Goal: Check status: Check status

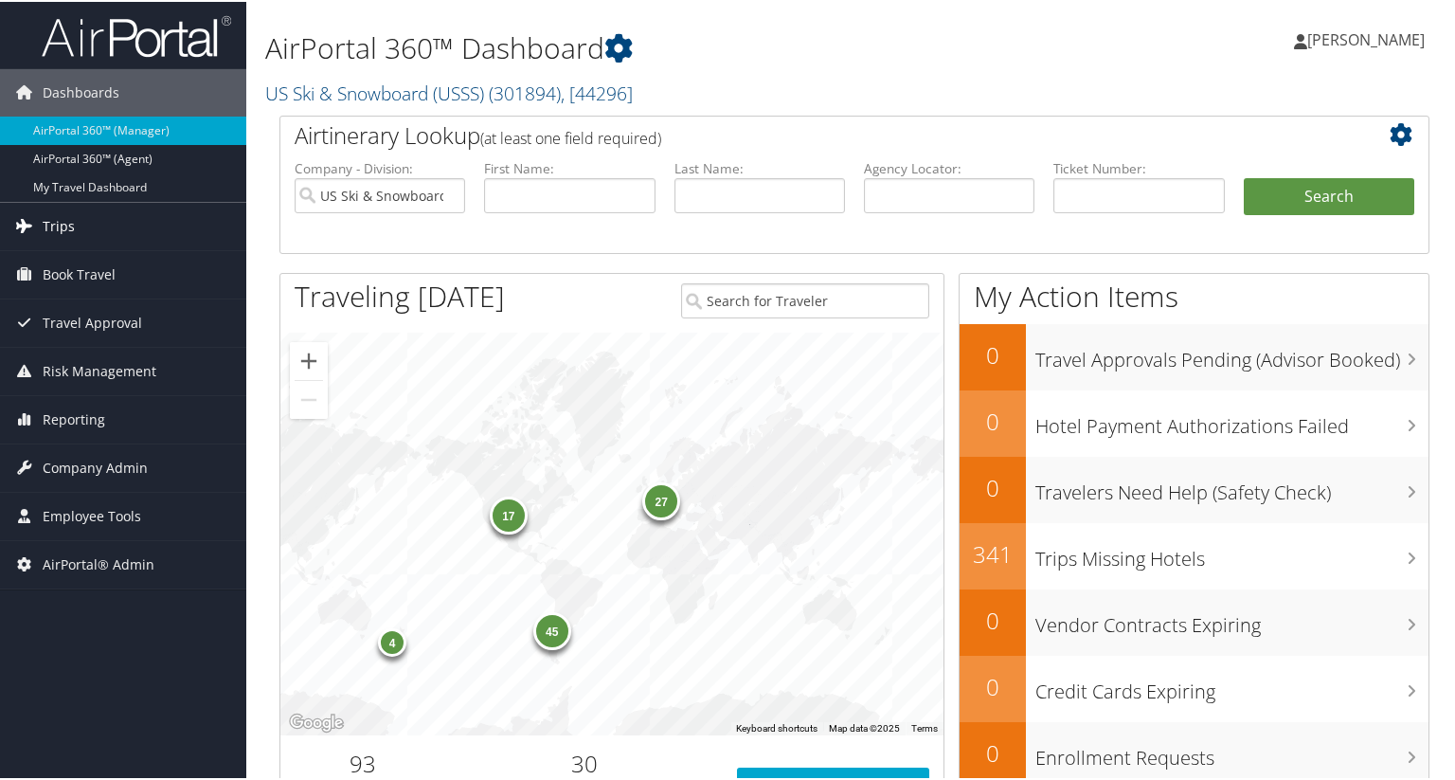
click at [111, 238] on link "Trips" at bounding box center [123, 224] width 246 height 47
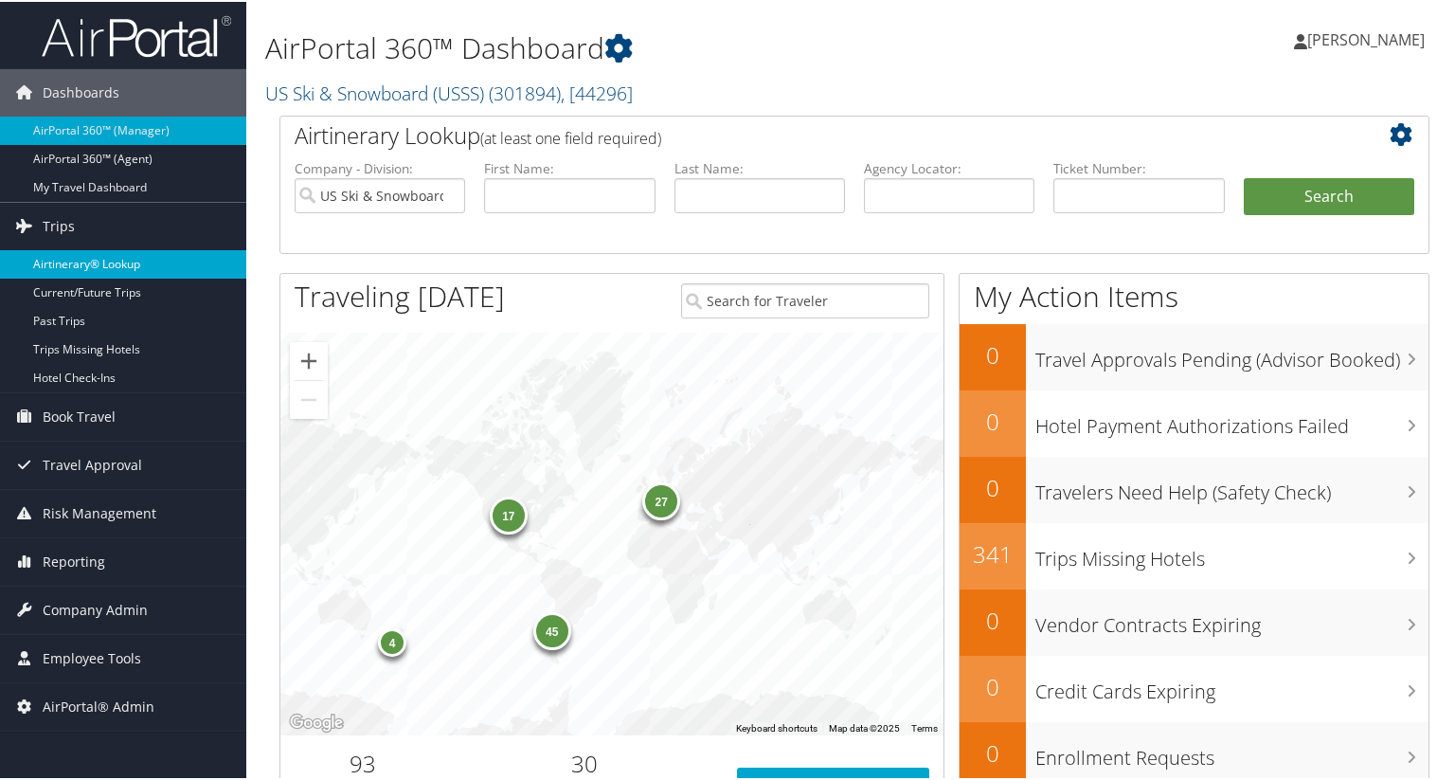
click at [113, 264] on link "Airtinerary® Lookup" at bounding box center [123, 262] width 246 height 28
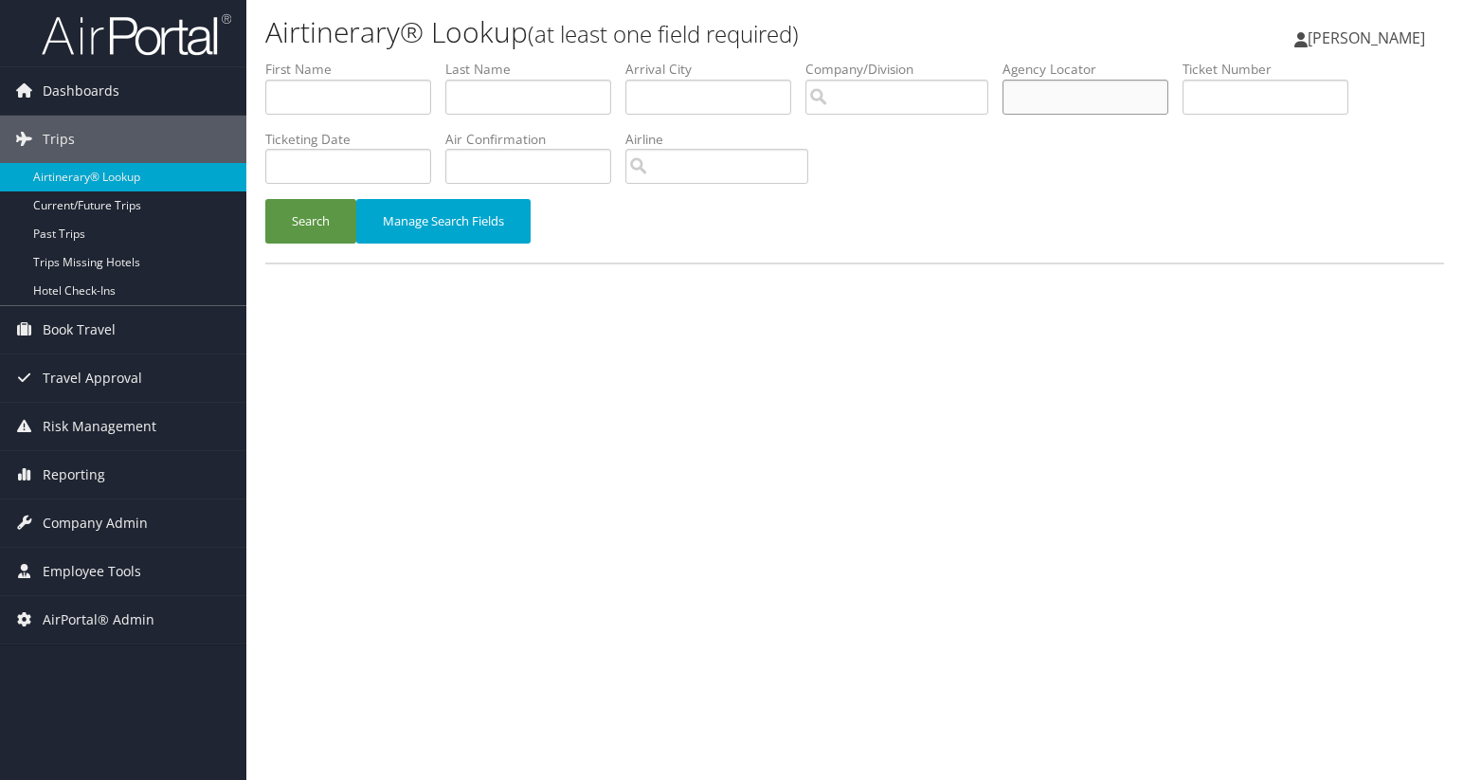
click at [1063, 100] on input "text" at bounding box center [1085, 97] width 166 height 35
paste input "C4VRCG"
type input "C4VRCG"
click at [316, 219] on button "Search" at bounding box center [310, 221] width 91 height 45
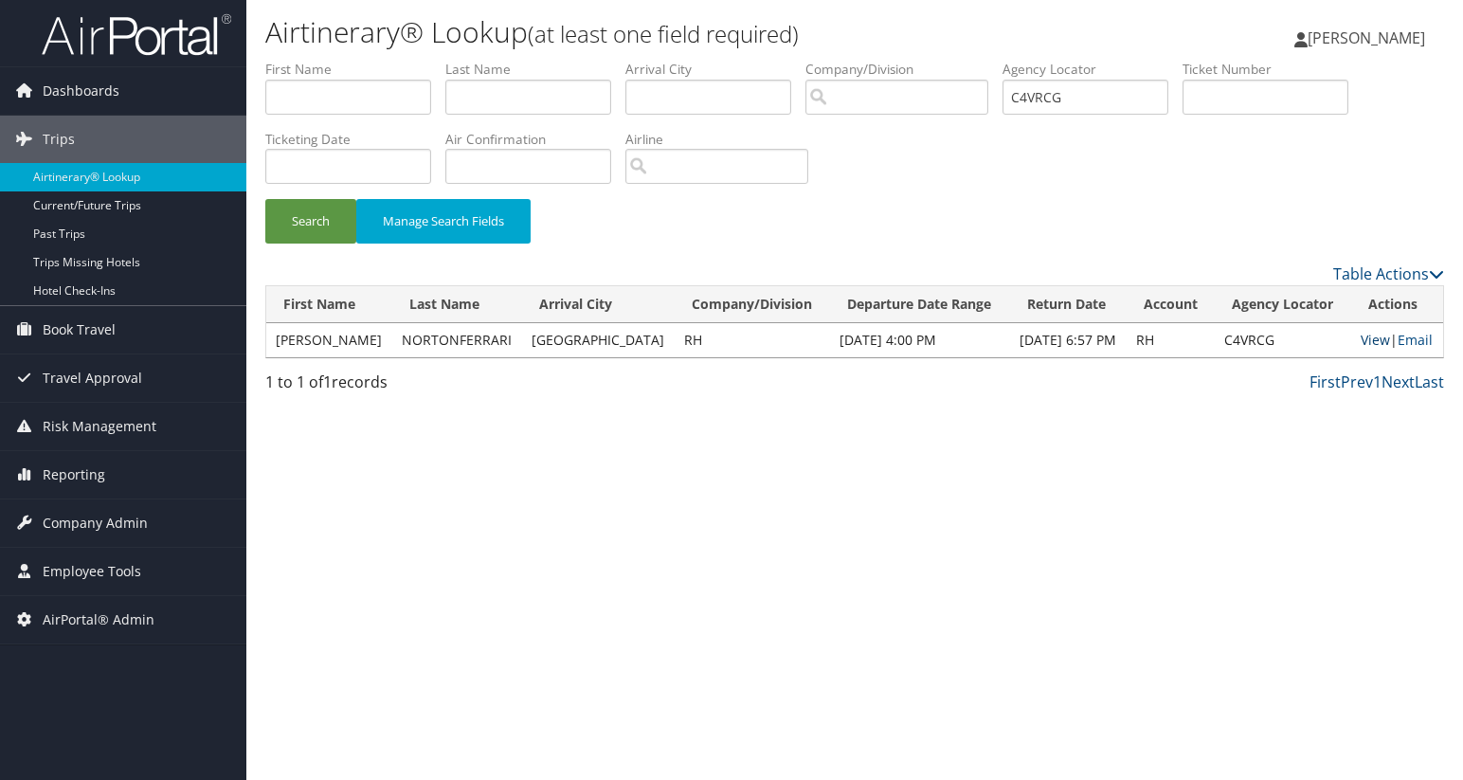
click at [1368, 338] on link "View" at bounding box center [1374, 340] width 29 height 18
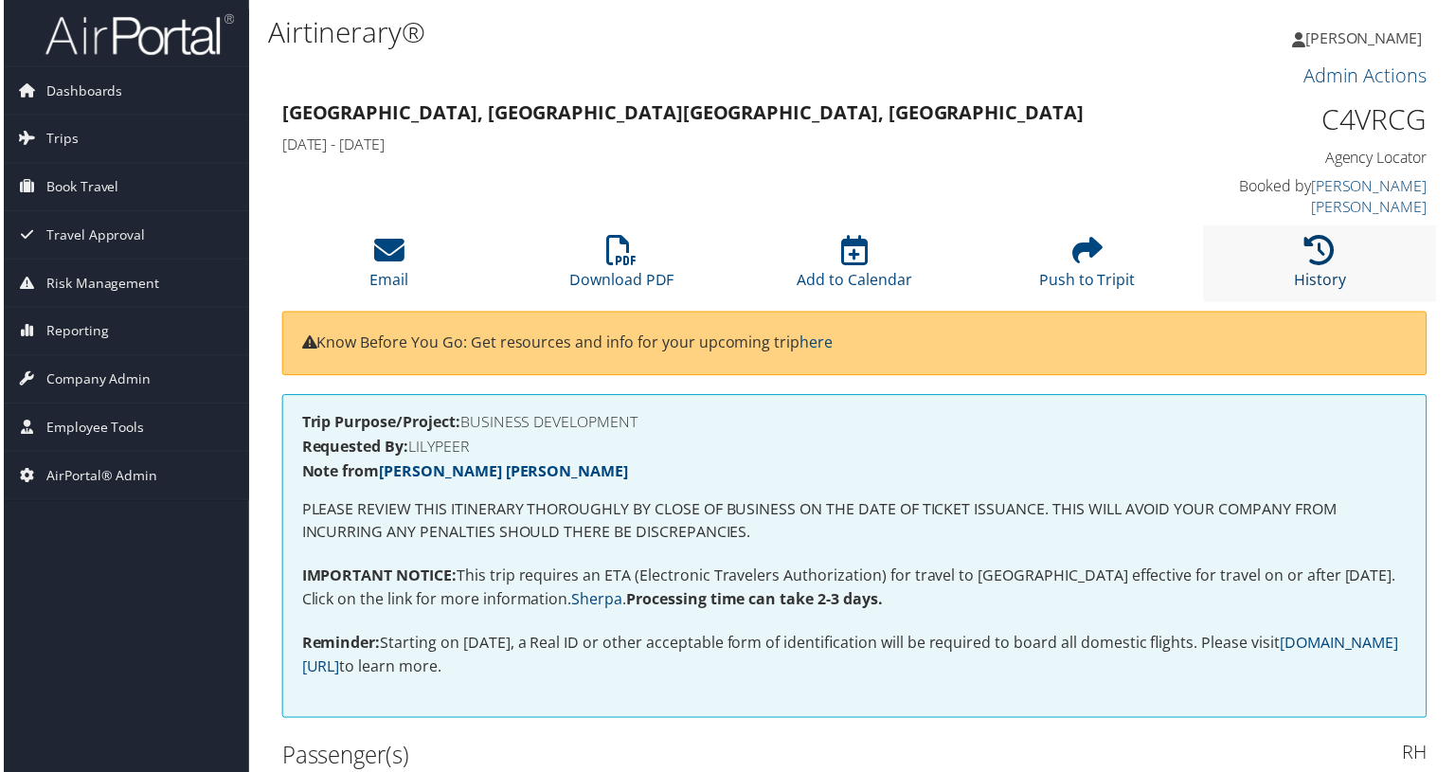
click at [1319, 236] on icon at bounding box center [1322, 251] width 30 height 30
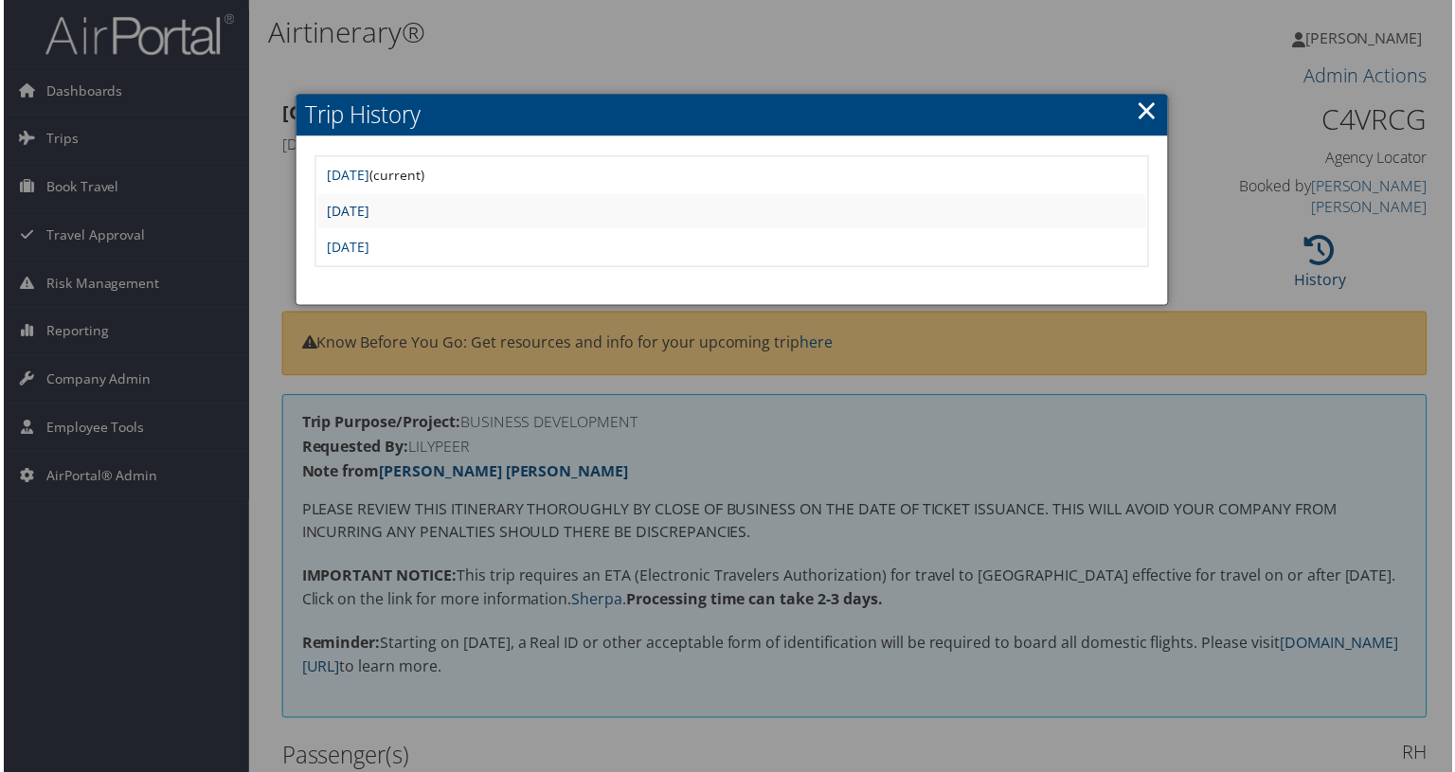
click at [368, 207] on link "Wed Jul 23 14:41:12 MDT 2025" at bounding box center [346, 212] width 43 height 18
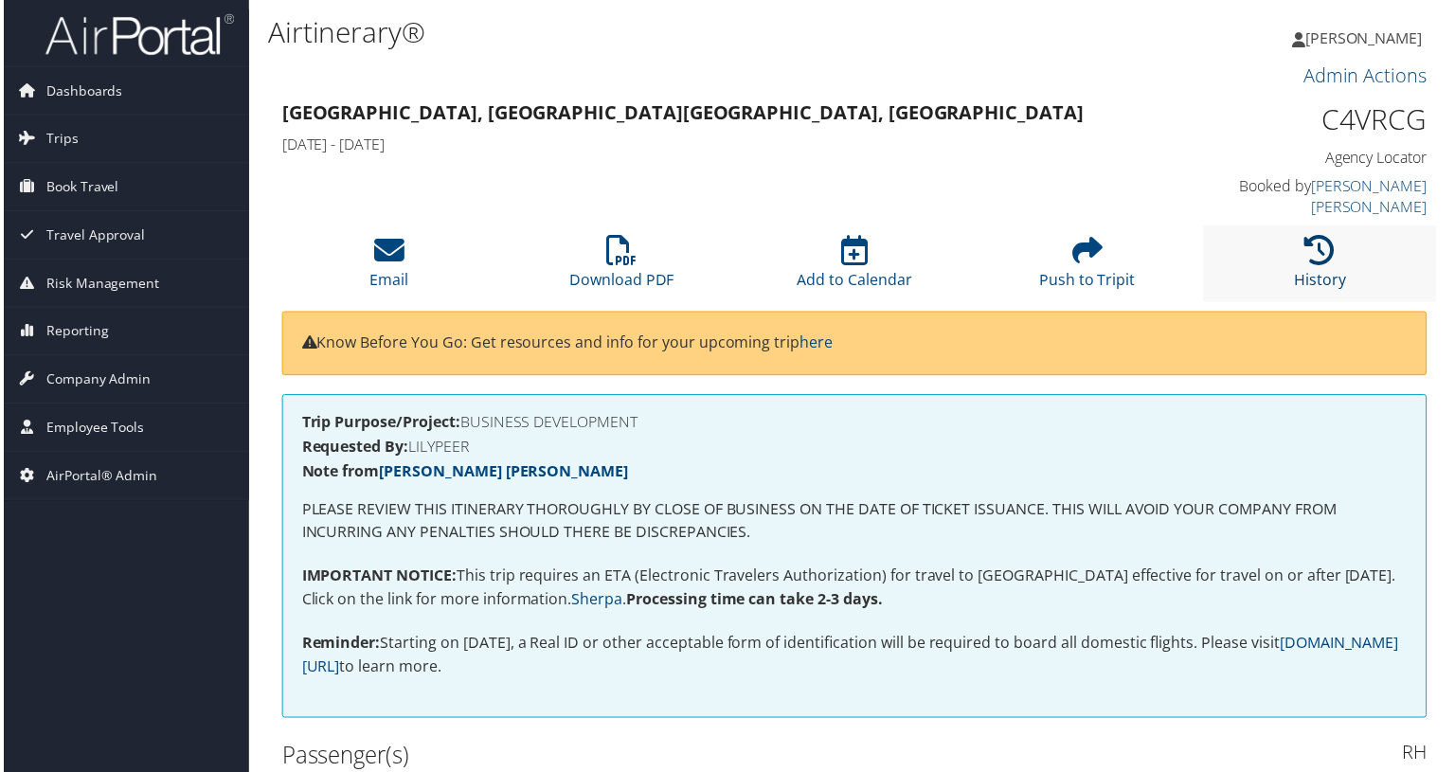
click at [1315, 241] on icon at bounding box center [1322, 251] width 30 height 30
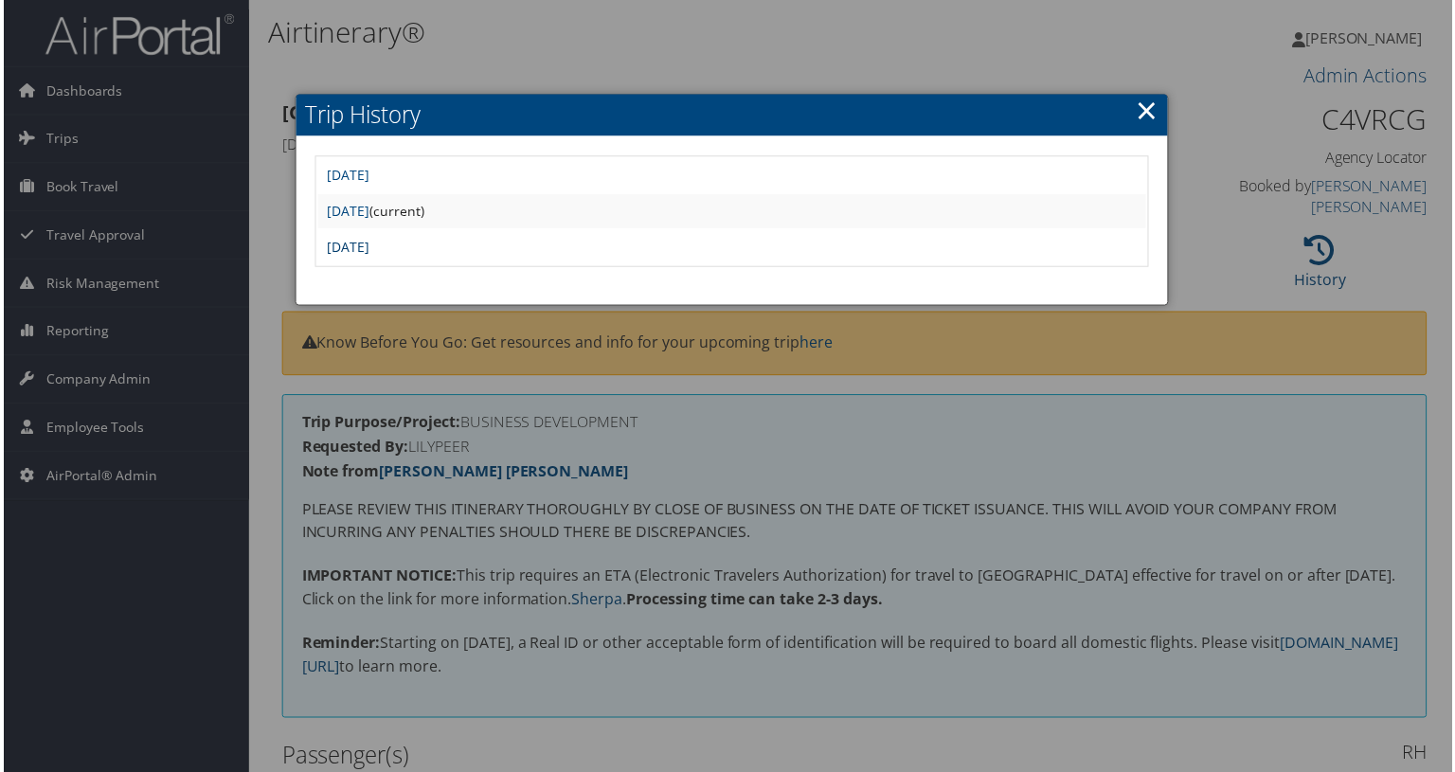
click at [368, 249] on link "Mon May 5 08:55:11 MDT 2025" at bounding box center [346, 248] width 43 height 18
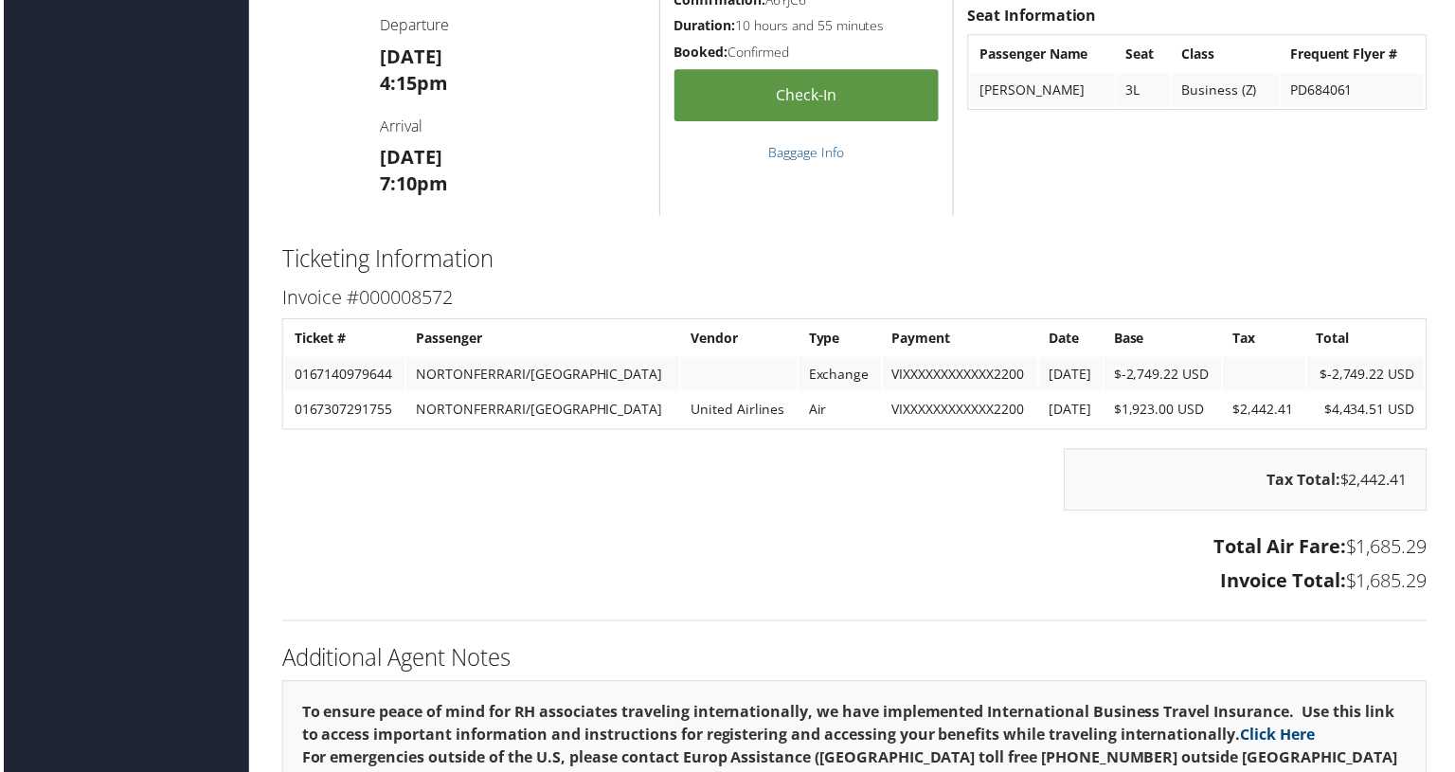
scroll to position [1610, 0]
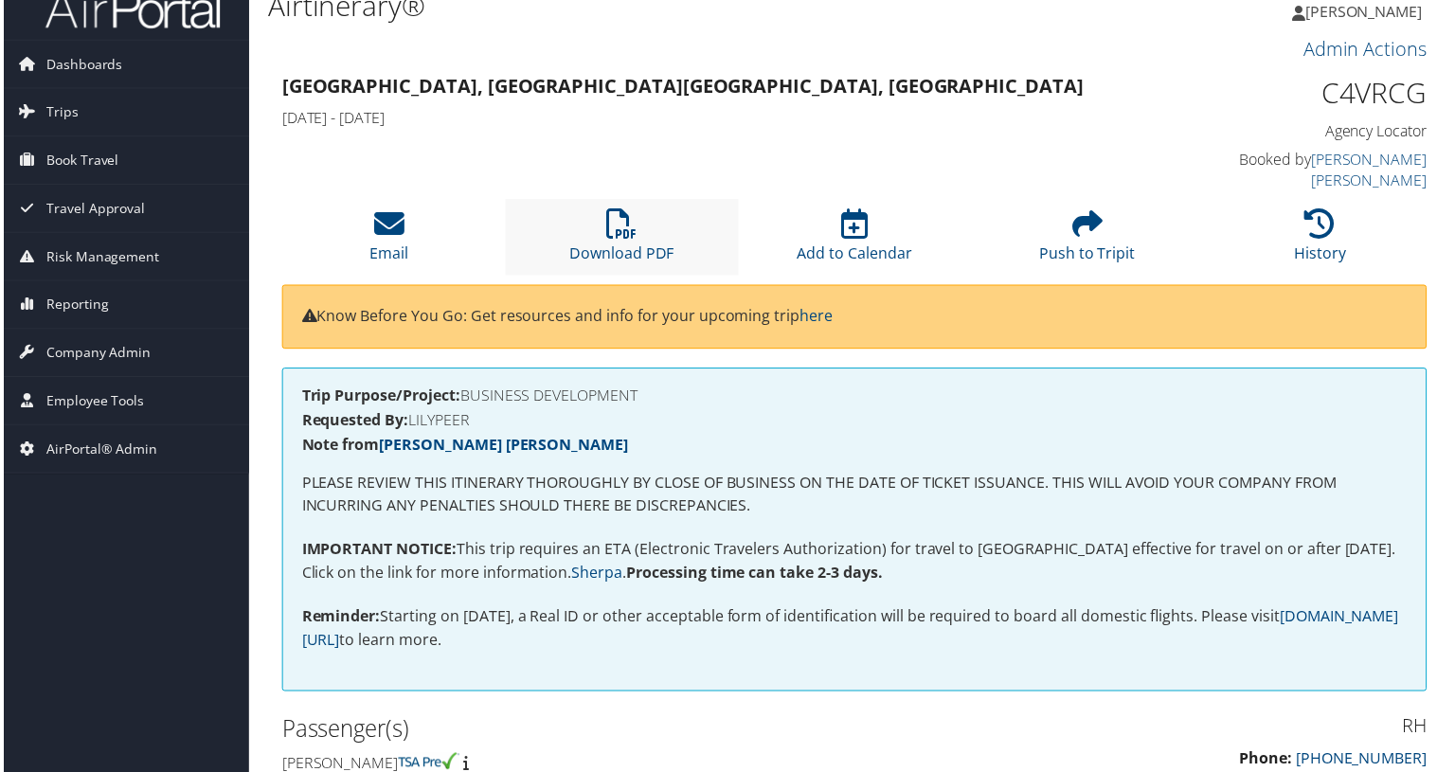
scroll to position [0, 0]
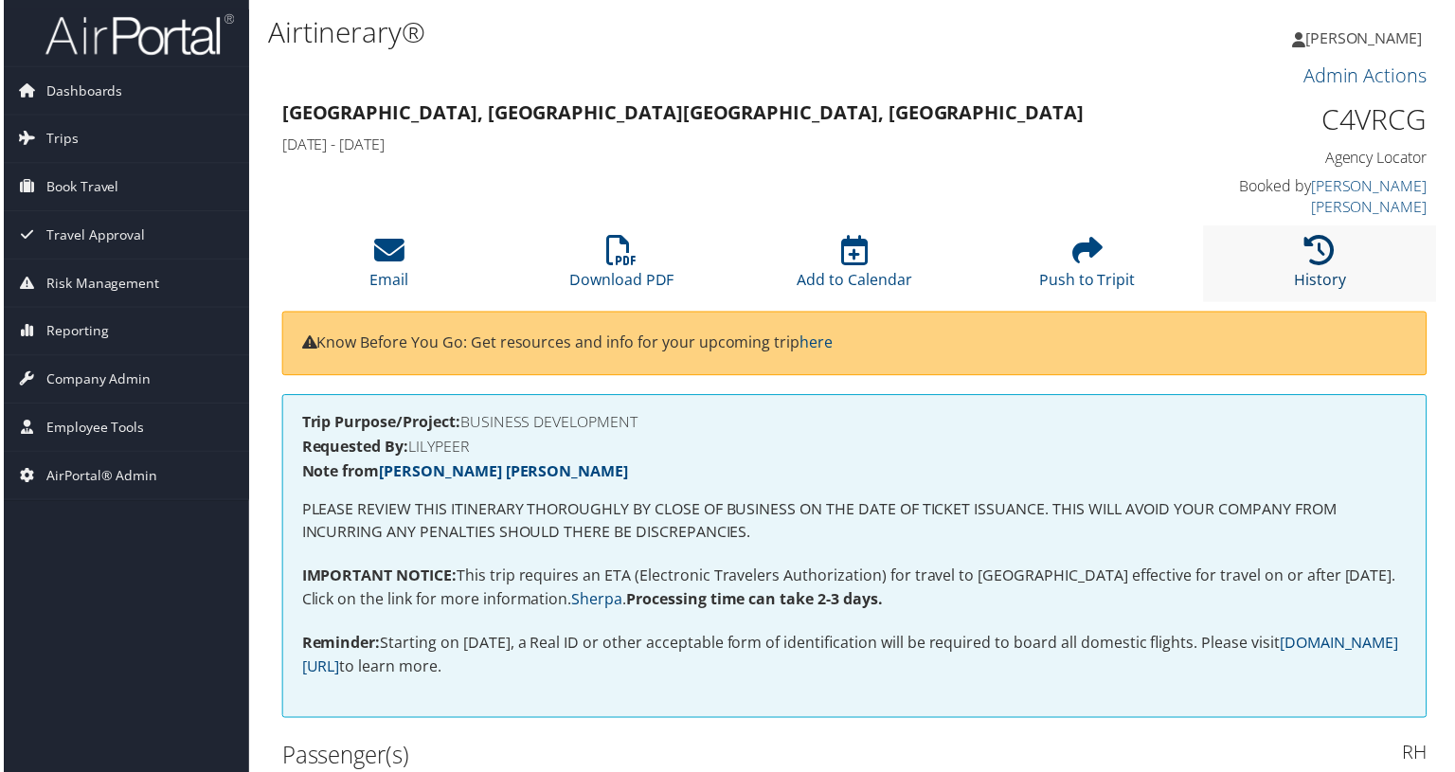
click at [1317, 256] on link "History" at bounding box center [1322, 268] width 52 height 45
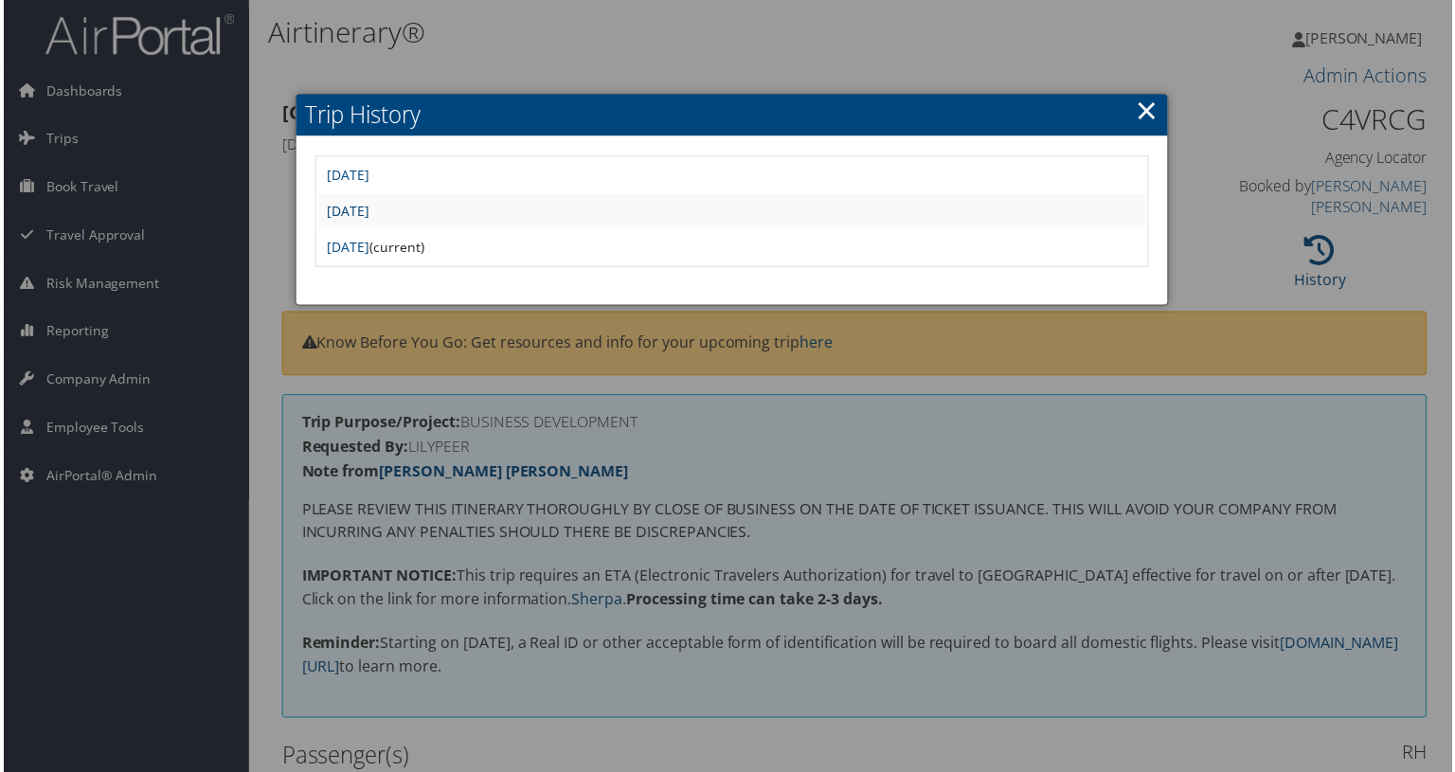
click at [368, 215] on link "[DATE]" at bounding box center [346, 212] width 43 height 18
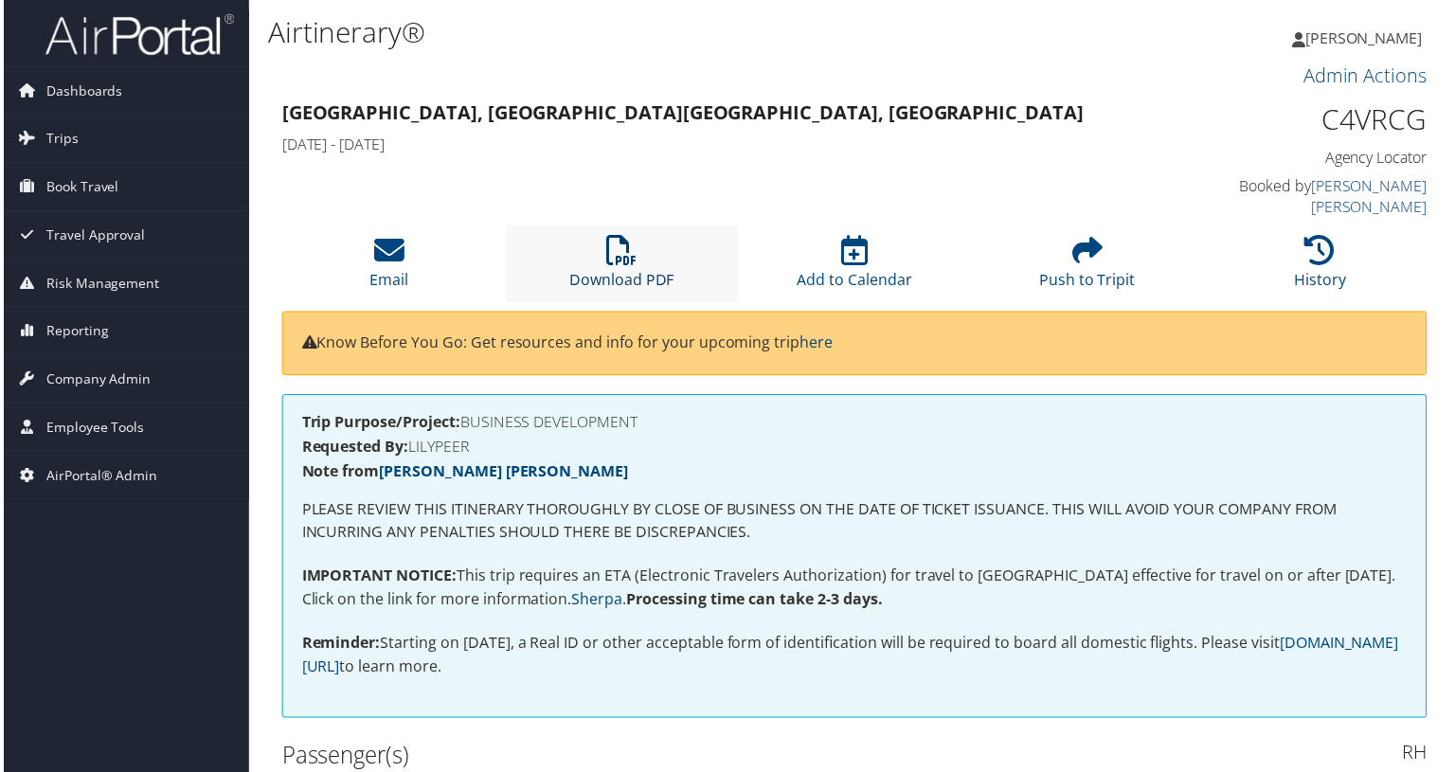
click at [625, 236] on icon at bounding box center [620, 251] width 30 height 30
click at [1322, 243] on icon at bounding box center [1322, 251] width 30 height 30
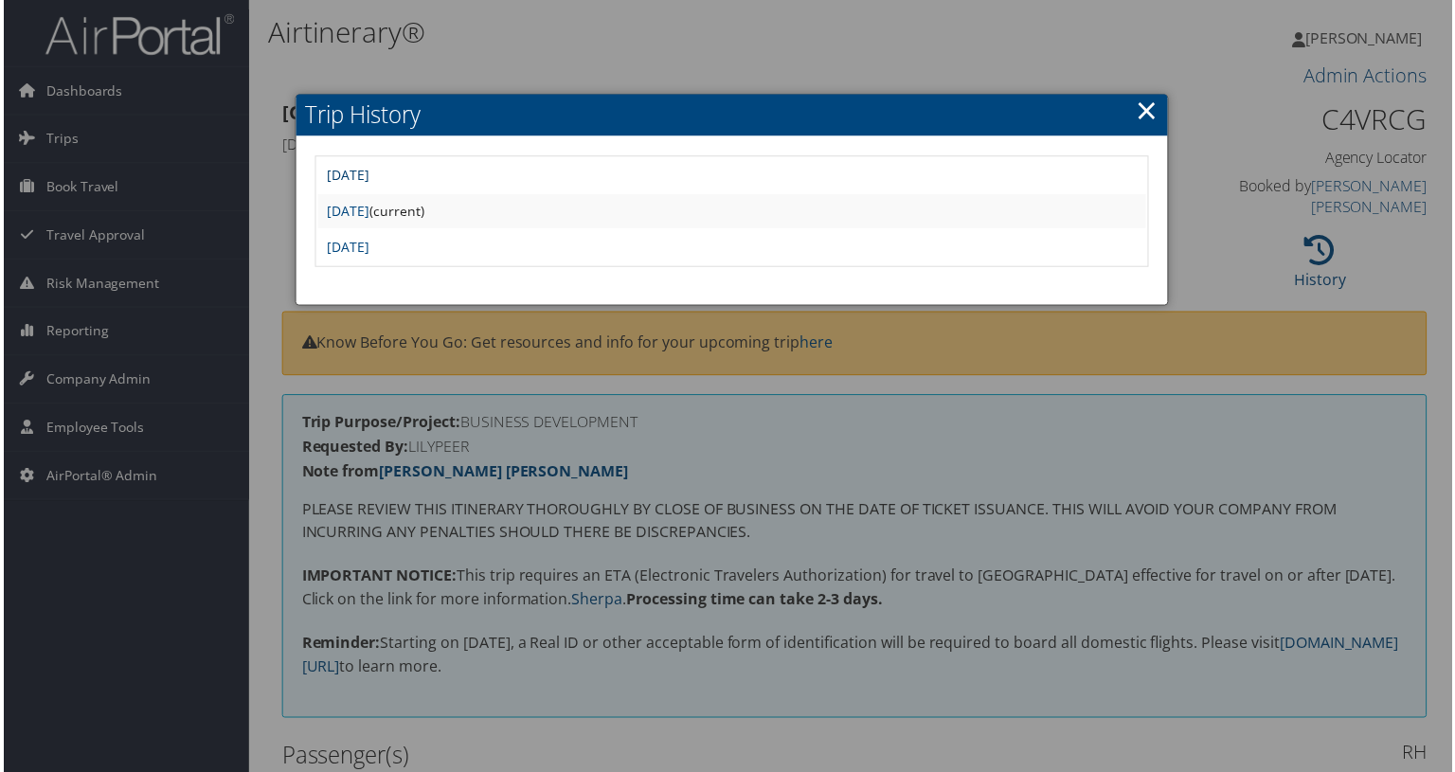
click at [368, 179] on link "Thu Oct 2 09:39:54 MDT 2025" at bounding box center [346, 176] width 43 height 18
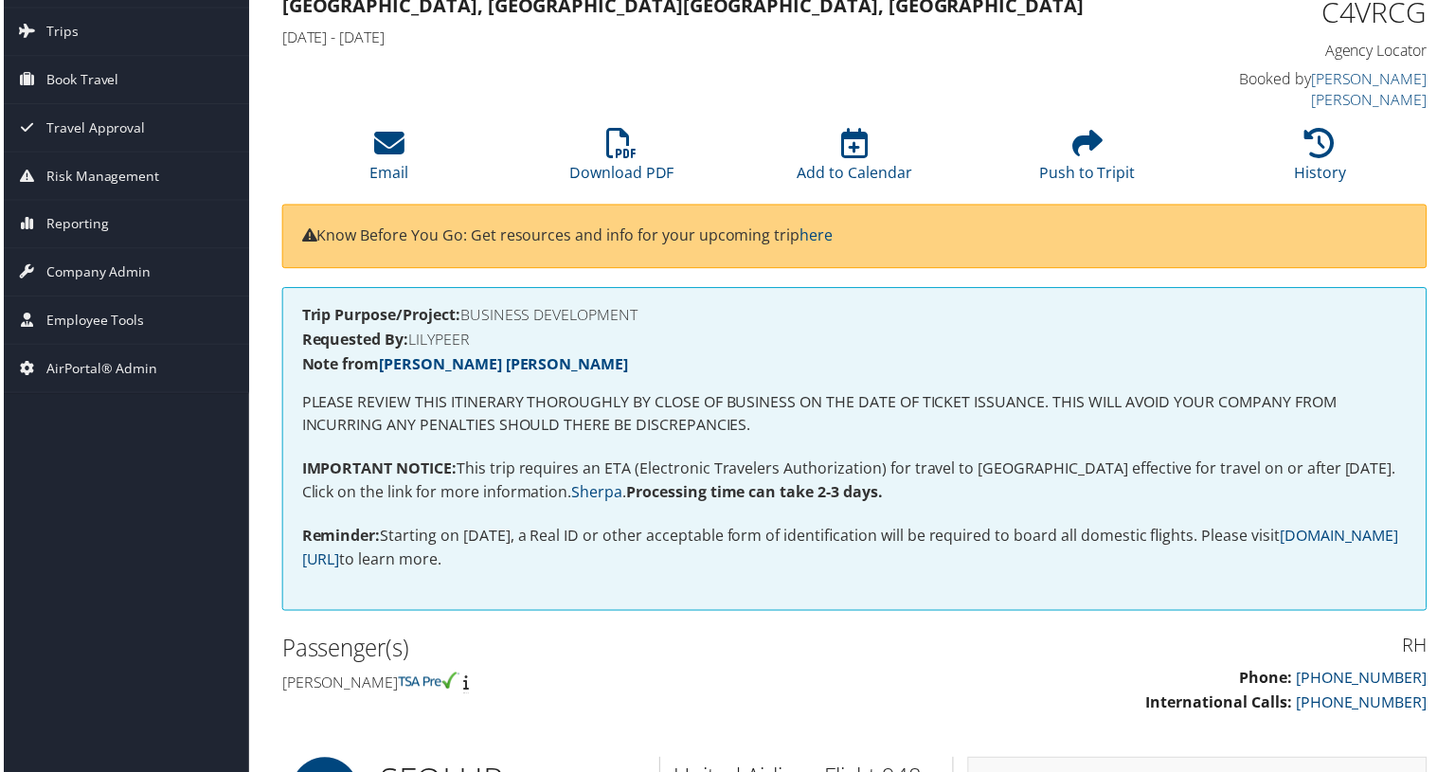
scroll to position [95, 0]
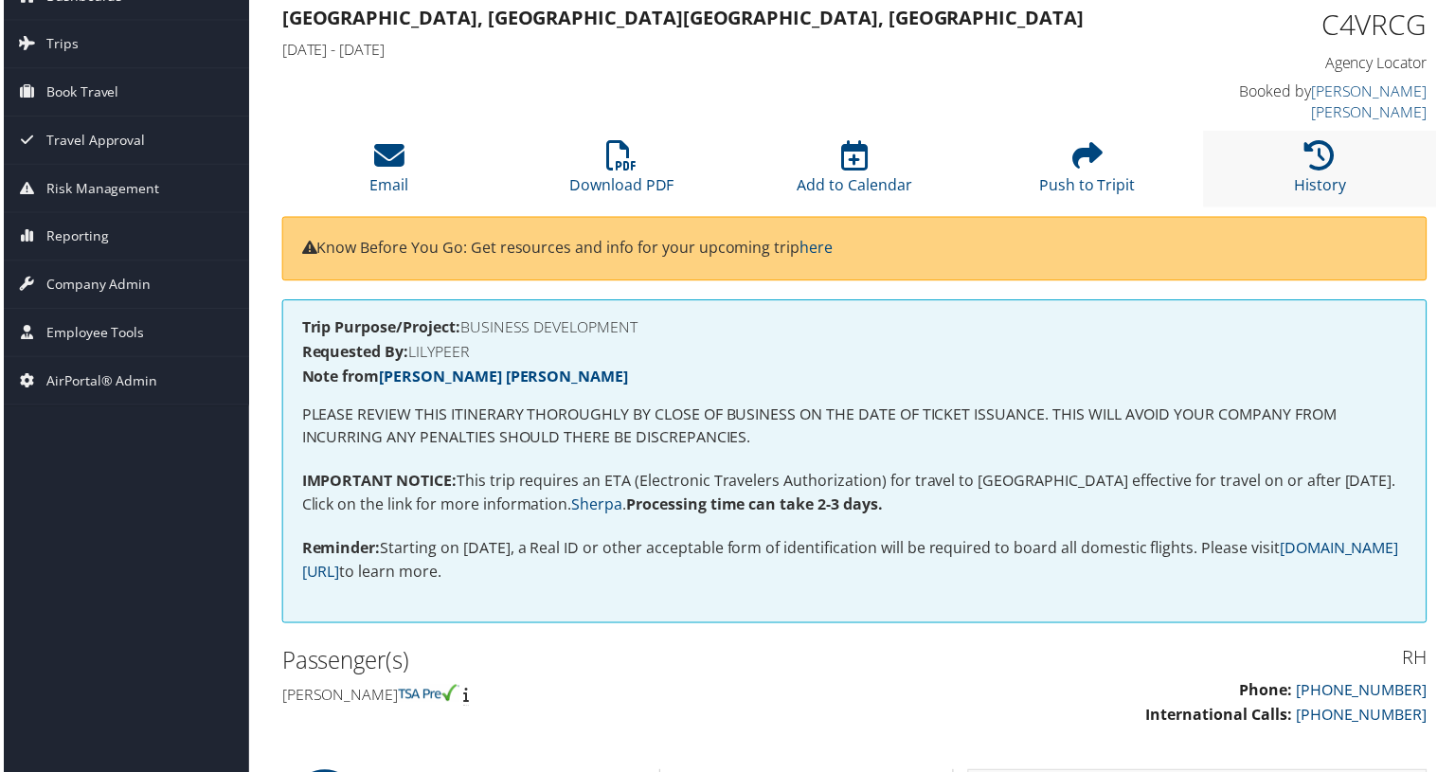
click at [1332, 143] on li "History" at bounding box center [1322, 170] width 234 height 77
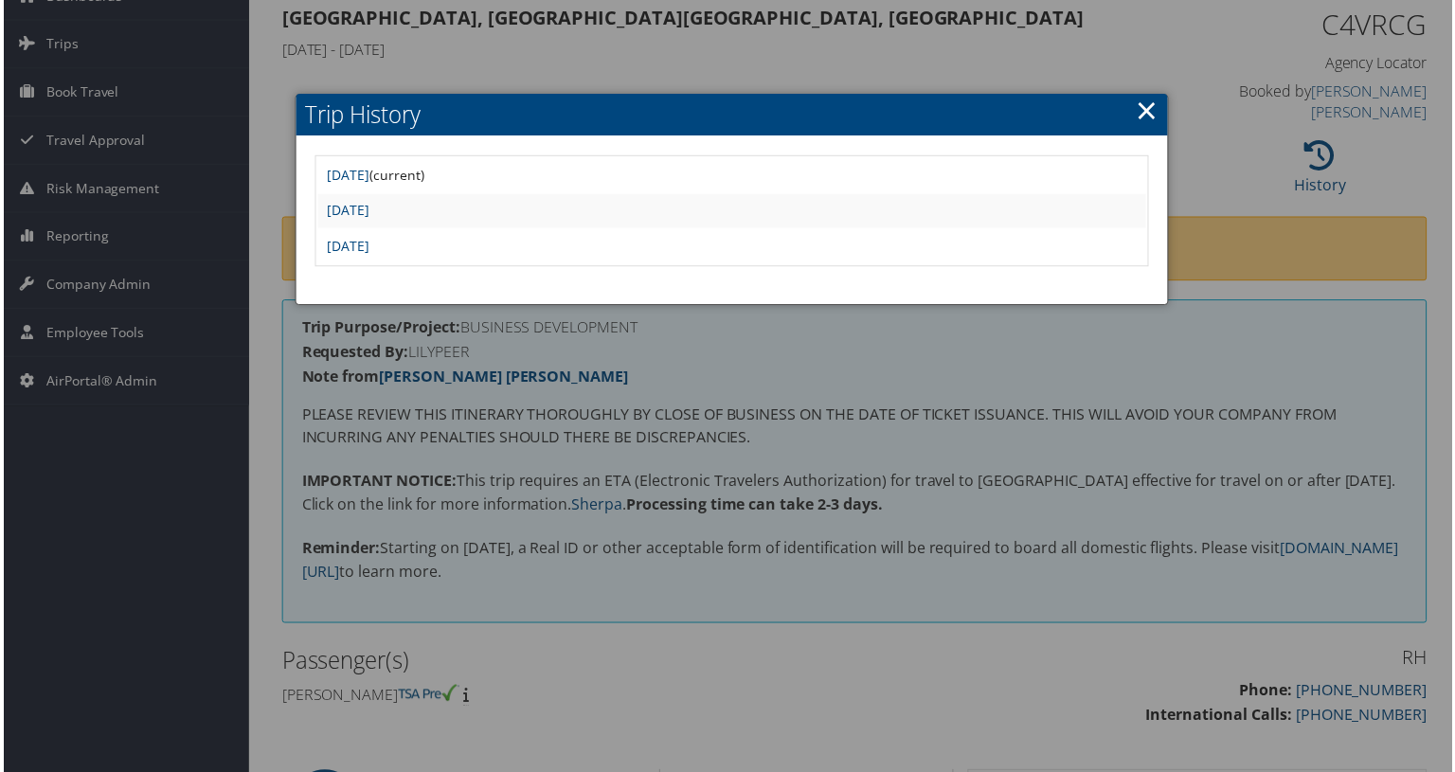
click at [805, 662] on div at bounding box center [731, 390] width 1463 height 780
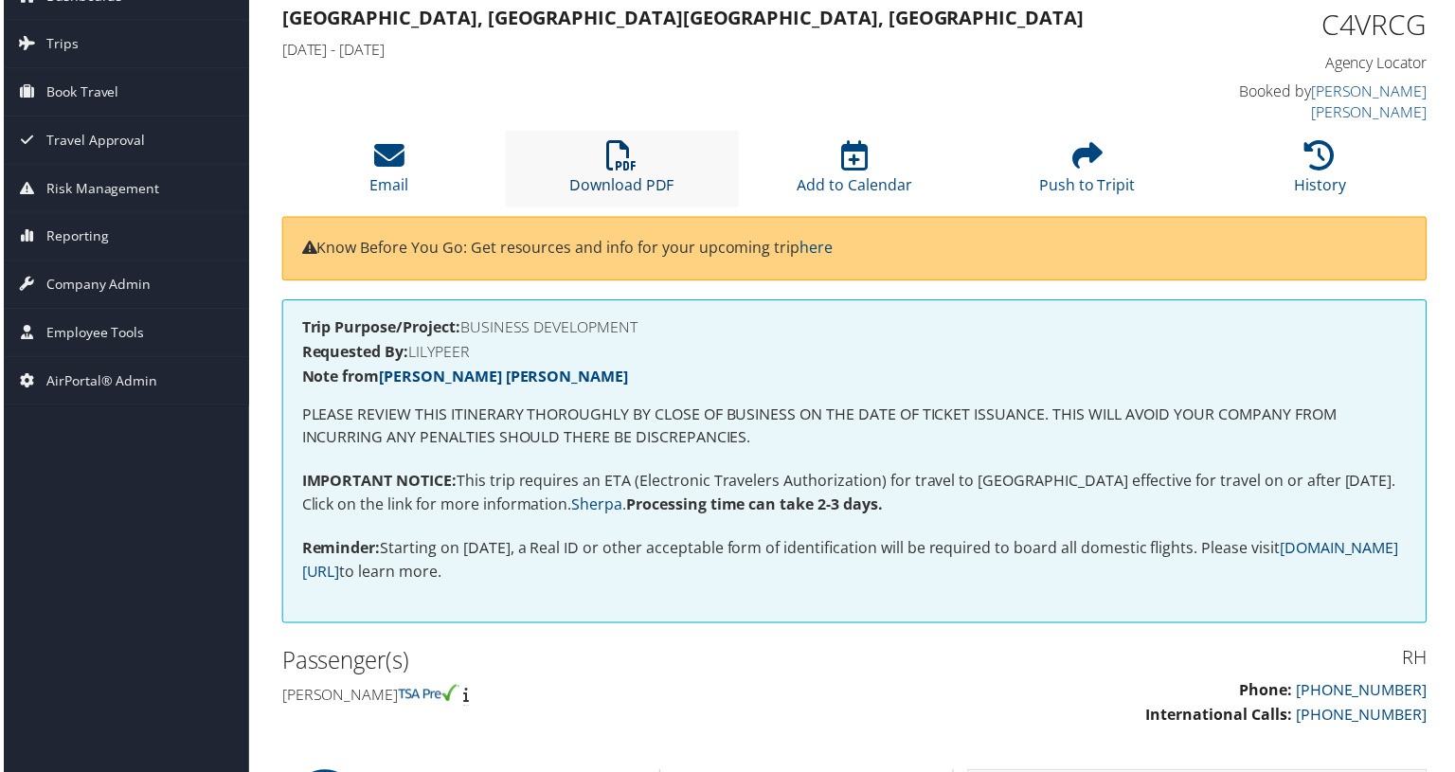
click at [626, 149] on icon at bounding box center [620, 156] width 30 height 30
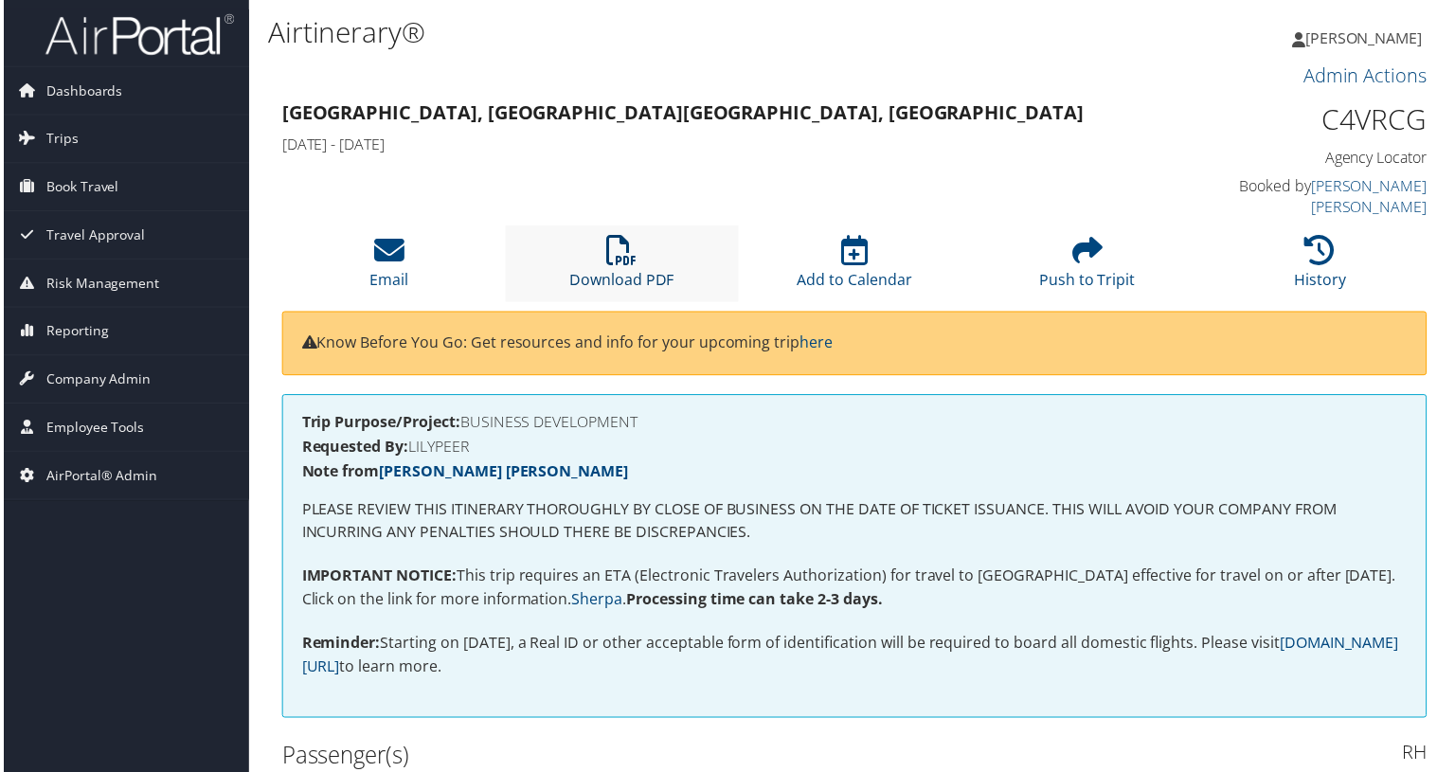
click at [619, 236] on icon at bounding box center [620, 251] width 30 height 30
click at [1330, 236] on icon at bounding box center [1322, 251] width 30 height 30
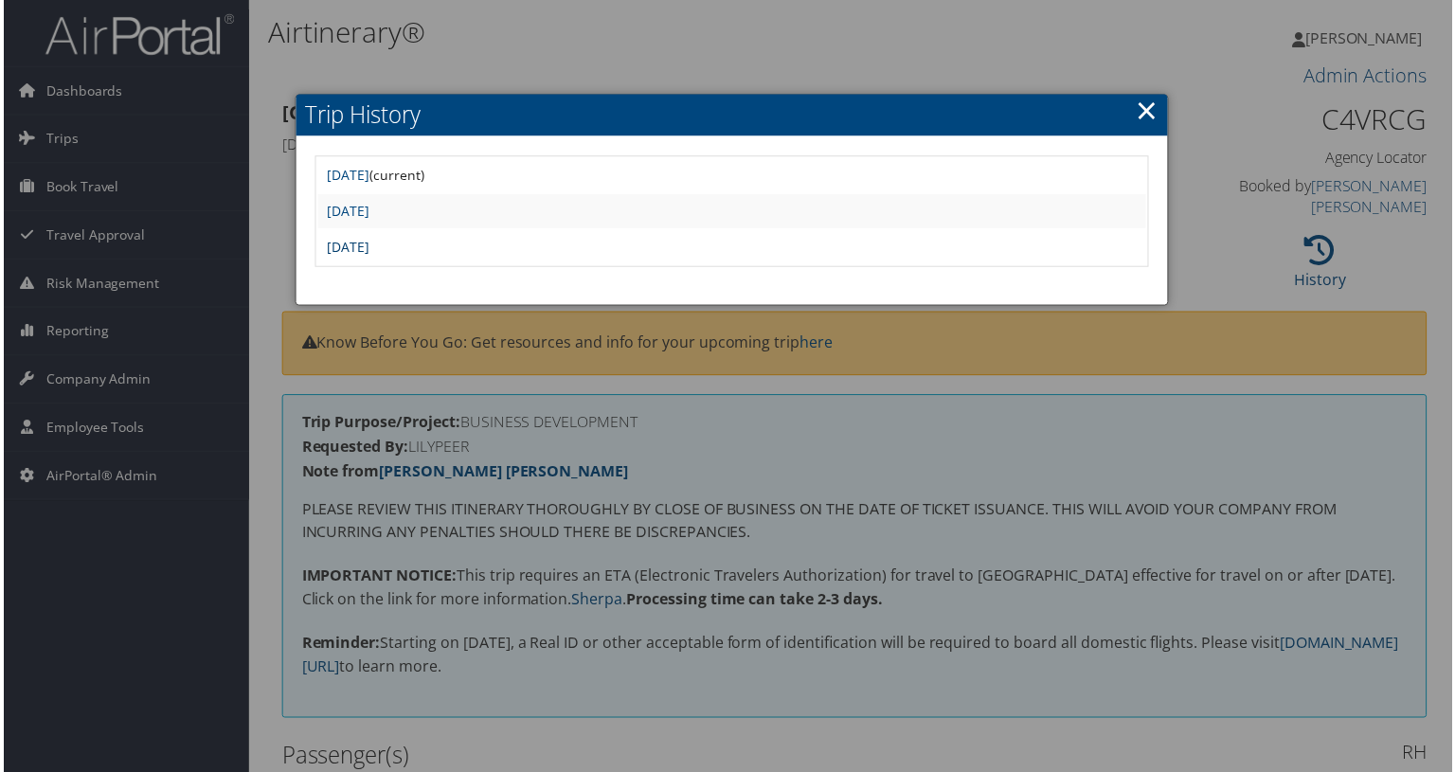
click at [368, 247] on link "Mon May 5 08:55:11 MDT 2025" at bounding box center [346, 248] width 43 height 18
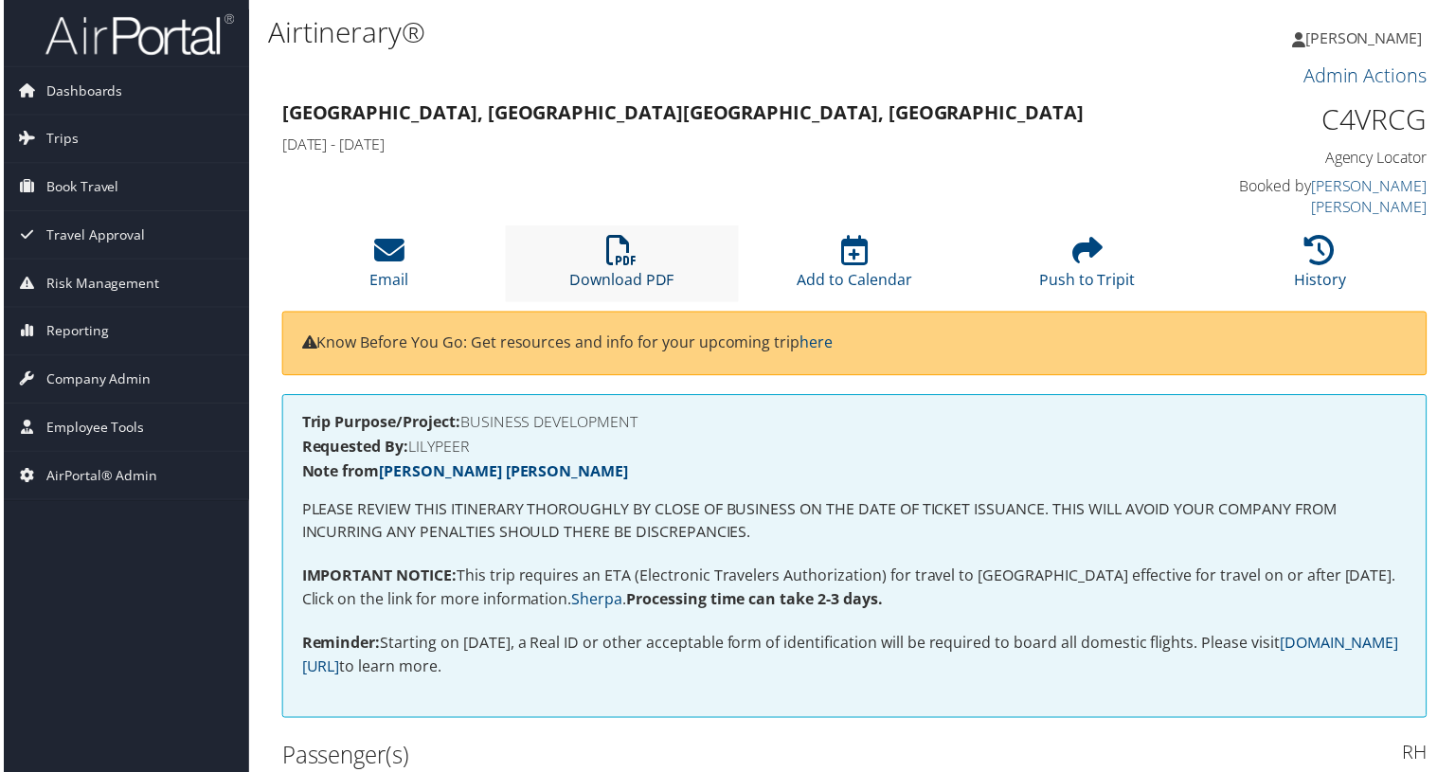
click at [625, 236] on icon at bounding box center [620, 251] width 30 height 30
